Goal: Task Accomplishment & Management: Use online tool/utility

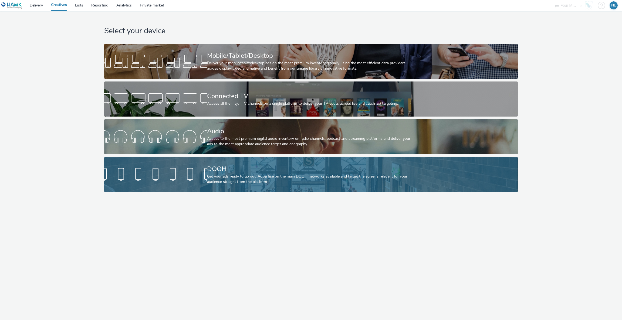
click at [196, 171] on div at bounding box center [155, 174] width 103 height 17
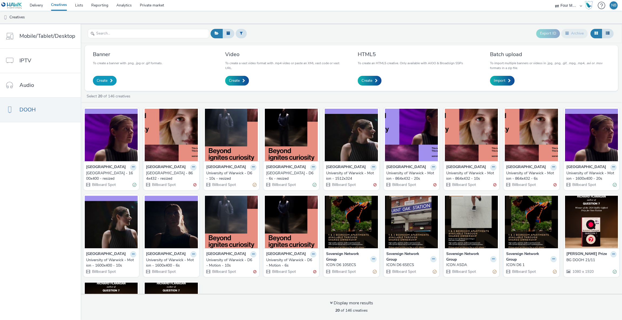
click at [115, 82] on link "Create" at bounding box center [105, 81] width 24 height 10
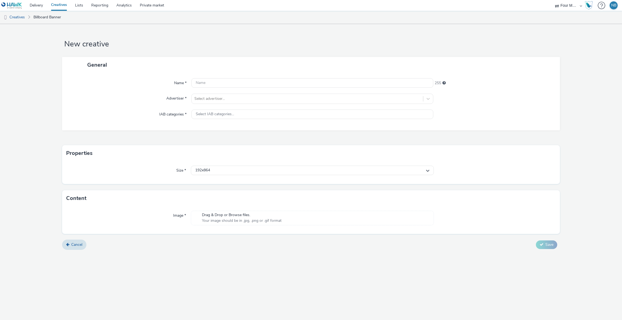
click at [216, 222] on span "Your image should be in .jpg, .png or .gif format" at bounding box center [242, 220] width 80 height 5
click at [237, 219] on span "Your image should be in .jpg, .png or .gif format" at bounding box center [242, 220] width 80 height 5
click at [217, 172] on div "192x864" at bounding box center [312, 170] width 243 height 9
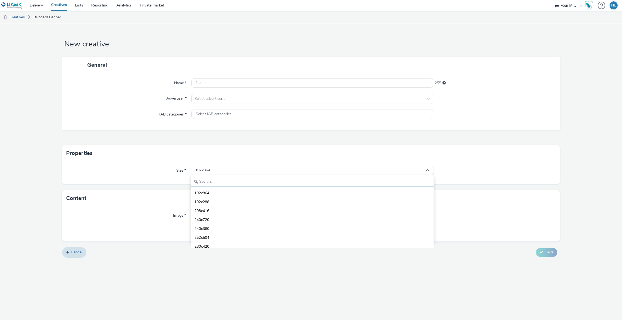
click at [218, 179] on input "text" at bounding box center [312, 181] width 243 height 9
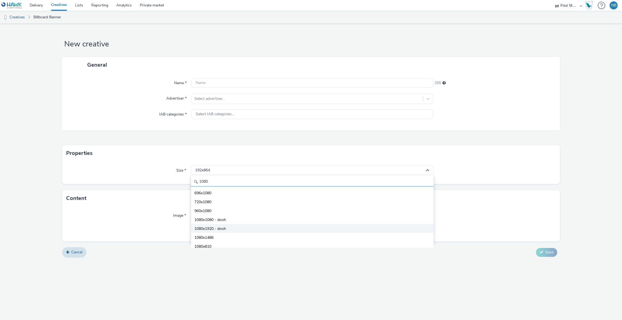
type input "1080"
click at [221, 227] on span "1080x1920 - dooh" at bounding box center [211, 228] width 32 height 5
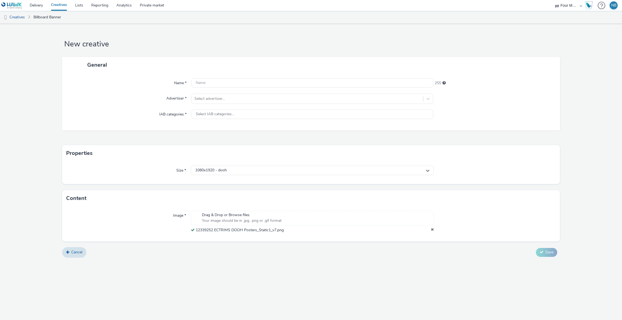
click at [221, 72] on div "General" at bounding box center [311, 65] width 498 height 16
click at [222, 81] on input "text" at bounding box center [313, 82] width 242 height 9
click at [205, 84] on input "sanofi" at bounding box center [313, 82] width 242 height 9
type input "Sanofi - ECTRIMS - DOOH - 1080x1920"
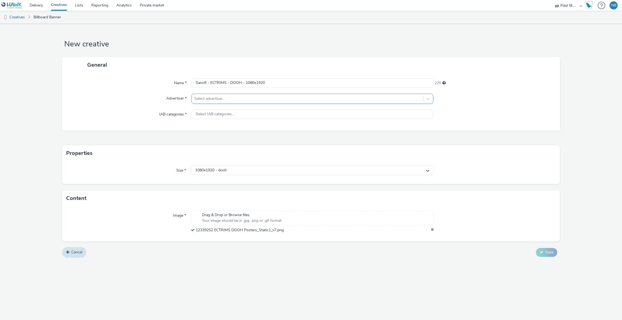
click at [219, 100] on div at bounding box center [308, 99] width 226 height 6
type input "sano"
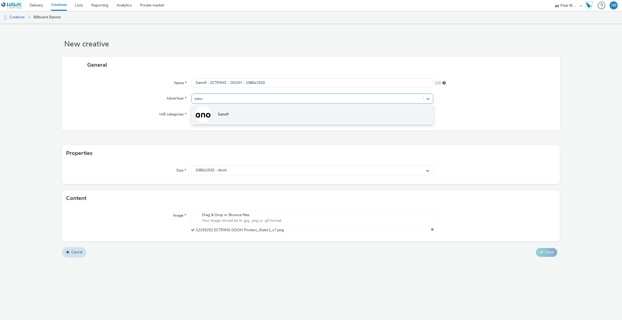
click at [222, 114] on span "Sanofi" at bounding box center [223, 114] width 11 height 5
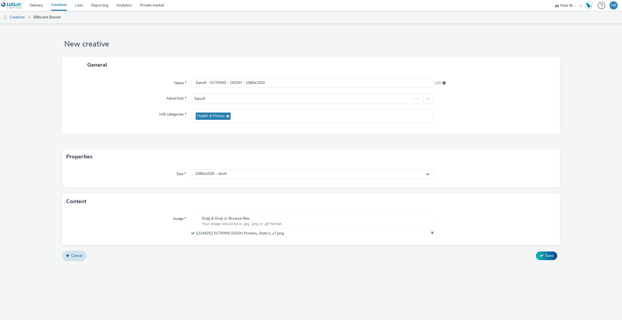
click at [340, 259] on div "Cancel Save" at bounding box center [311, 256] width 498 height 10
click at [542, 254] on icon at bounding box center [542, 256] width 4 height 4
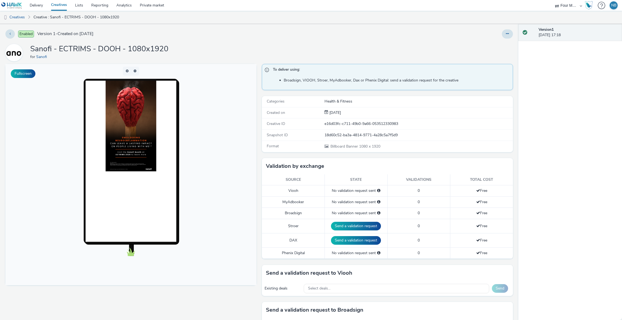
click at [127, 127] on img at bounding box center [131, 126] width 51 height 91
click at [20, 18] on link "Creatives" at bounding box center [14, 17] width 28 height 13
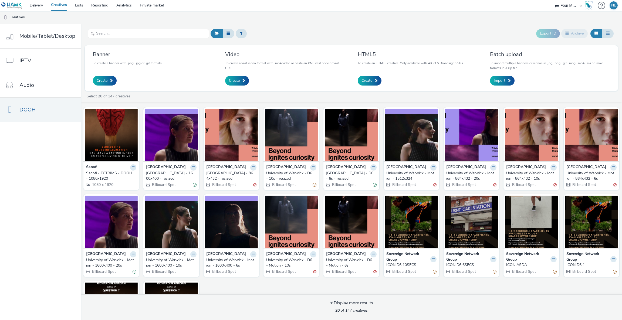
click at [98, 174] on div "Sanofi - ECTRIMS - DOOH - 1080x1920" at bounding box center [110, 176] width 48 height 11
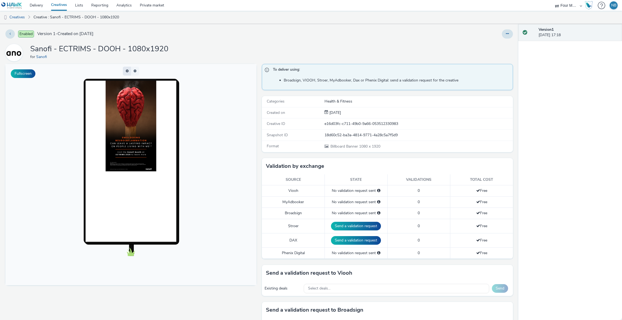
click at [124, 71] on button "button" at bounding box center [127, 71] width 8 height 9
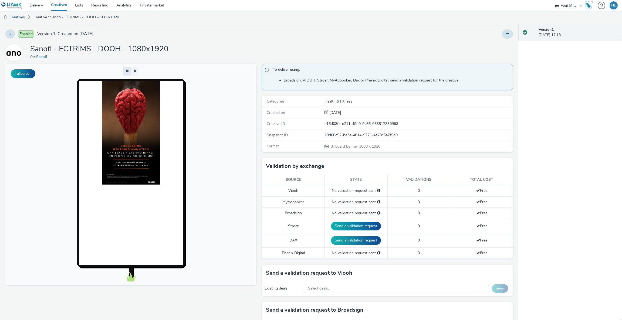
click at [124, 71] on button "button" at bounding box center [127, 71] width 8 height 9
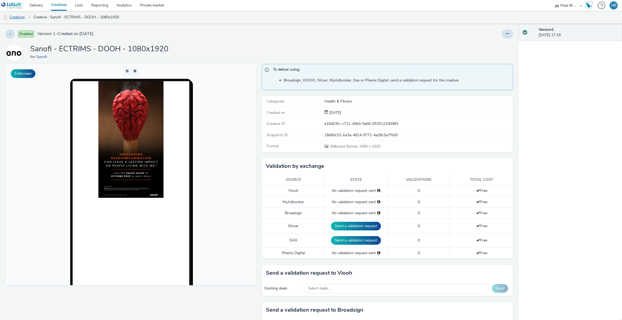
click at [18, 15] on link "Creatives" at bounding box center [14, 17] width 28 height 13
